Goal: Find specific page/section

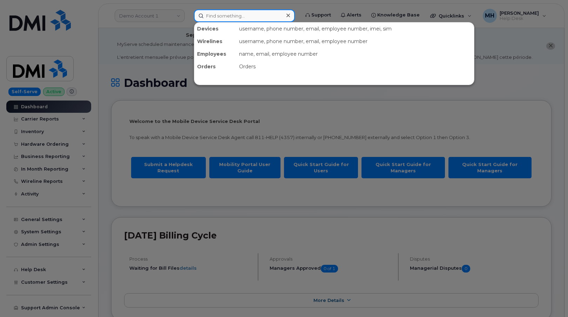
click at [236, 19] on input at bounding box center [244, 15] width 101 height 13
paste input "954-477-2473"
type input "954-477-2473"
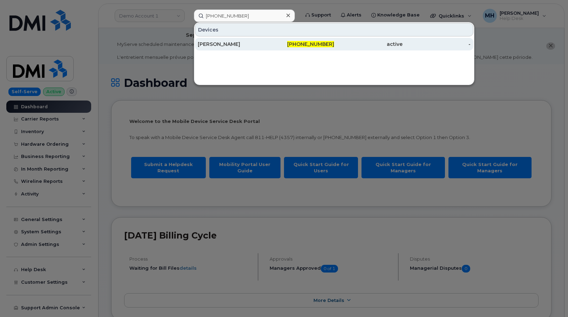
click at [233, 43] on div "Adeline Abdesaken" at bounding box center [232, 44] width 68 height 7
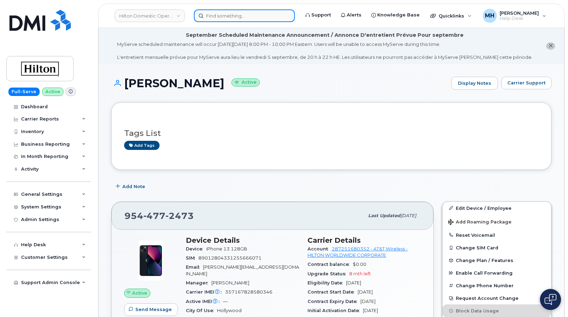
click at [233, 14] on input at bounding box center [244, 15] width 101 height 13
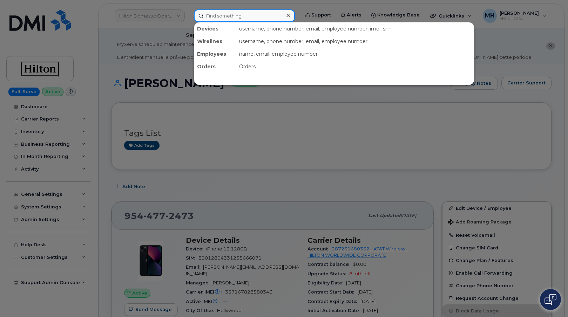
paste input "954-350-1670"
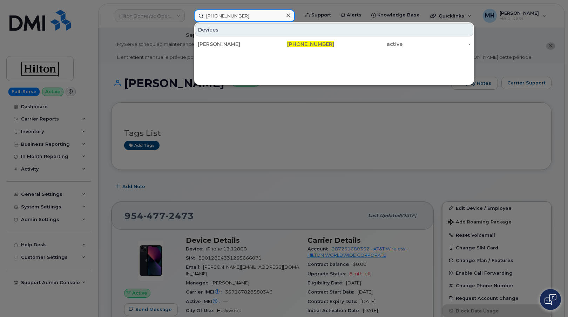
type input "954-350-1670"
click at [266, 39] on div "[PERSON_NAME]" at bounding box center [300, 44] width 68 height 13
